Goal: Transaction & Acquisition: Purchase product/service

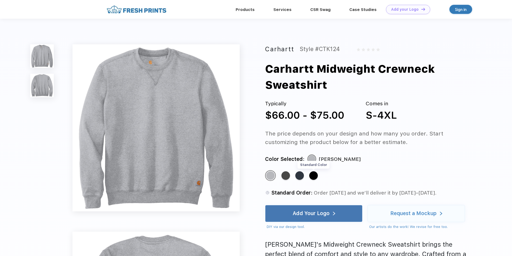
click at [314, 177] on div "Standard Color" at bounding box center [313, 175] width 9 height 9
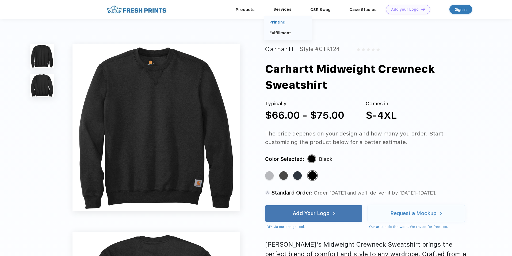
click at [281, 22] on link "Printing" at bounding box center [277, 22] width 16 height 5
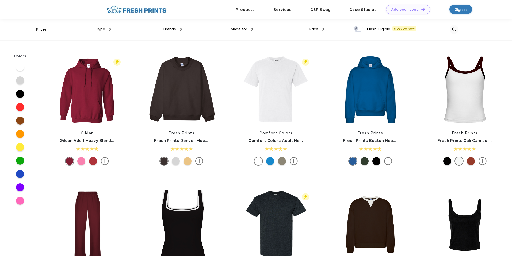
click at [102, 29] on span "Type" at bounding box center [100, 29] width 9 height 5
click at [109, 29] on div "Type" at bounding box center [103, 29] width 15 height 6
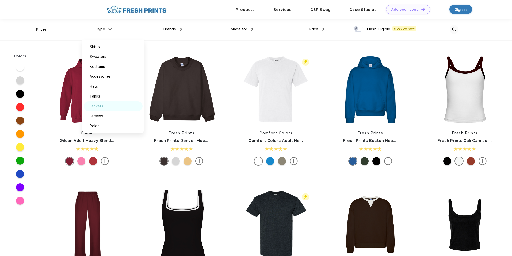
click at [97, 105] on div "Jackets" at bounding box center [97, 107] width 14 height 6
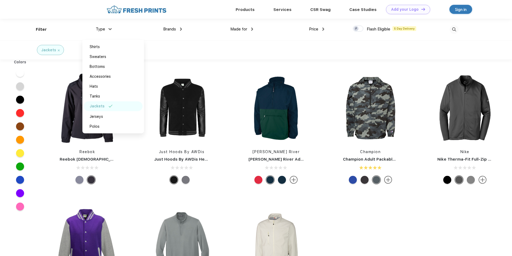
click at [110, 29] on img at bounding box center [109, 29] width 3 height 2
